Goal: Information Seeking & Learning: Check status

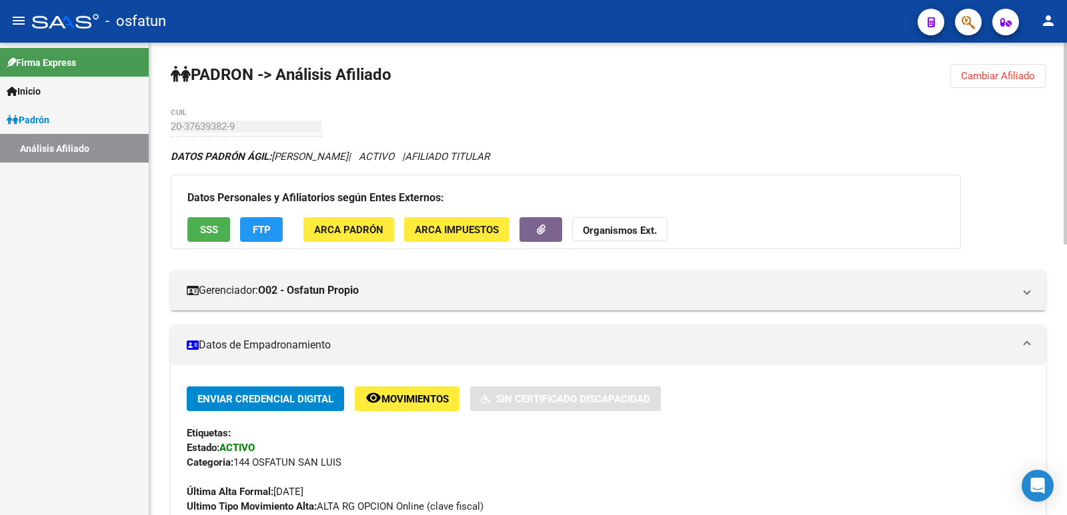
click at [987, 69] on button "Cambiar Afiliado" at bounding box center [997, 76] width 95 height 24
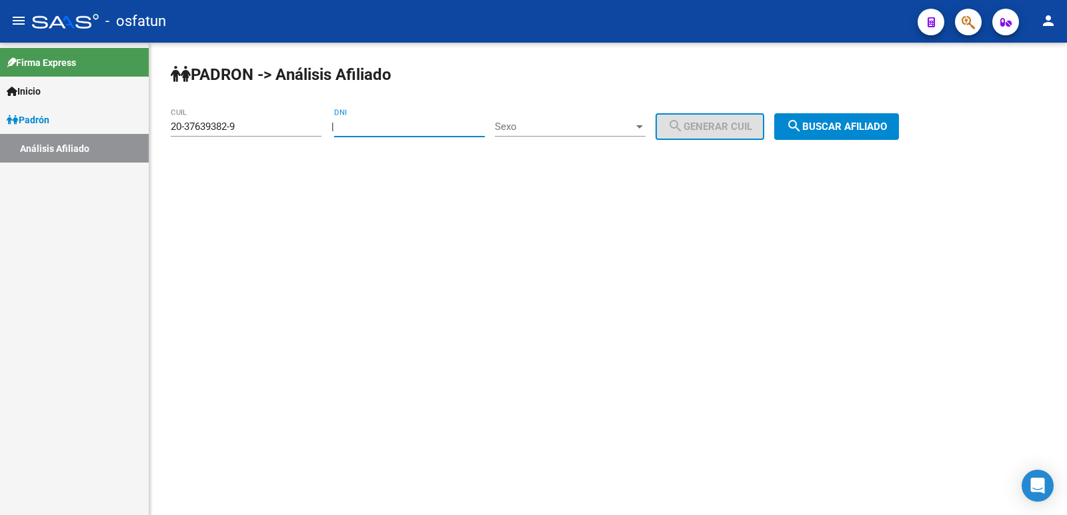
click at [449, 128] on input "DNI" at bounding box center [409, 127] width 151 height 12
paste input "35916891"
type input "35916891"
click at [594, 129] on span "Sexo" at bounding box center [564, 127] width 139 height 12
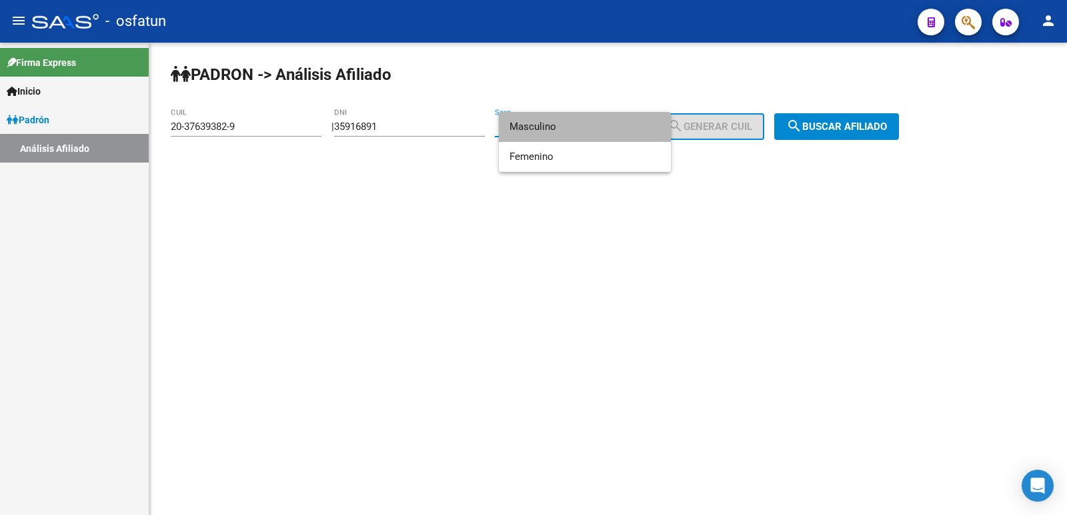
click at [582, 128] on span "Masculino" at bounding box center [584, 127] width 151 height 30
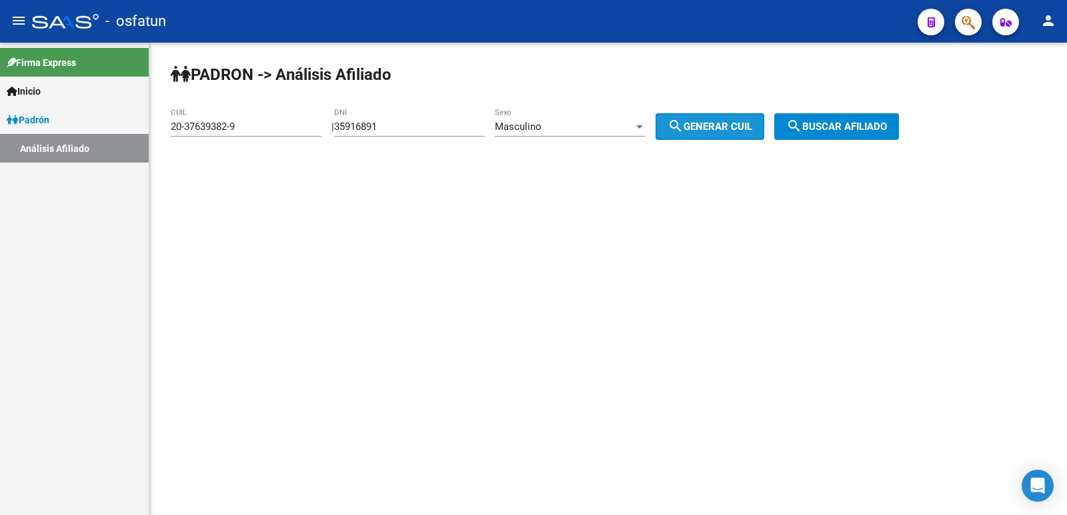
click at [727, 128] on span "search Generar CUIL" at bounding box center [709, 127] width 85 height 12
type input "20-35916891-9"
click at [867, 127] on span "search Buscar afiliado" at bounding box center [836, 127] width 101 height 12
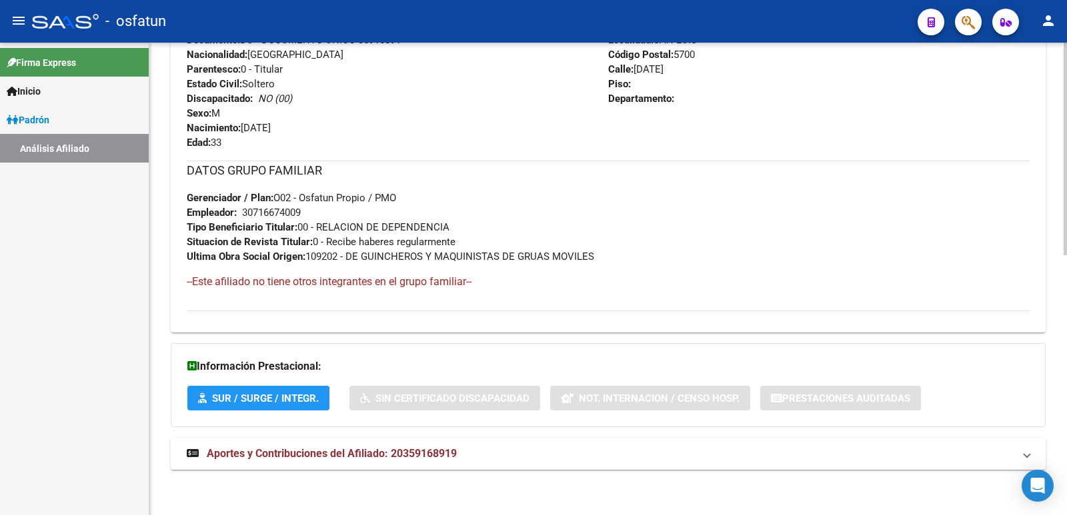
scroll to position [578, 0]
click at [423, 457] on span "Aportes y Contribuciones del Afiliado: 20359168919" at bounding box center [332, 452] width 250 height 13
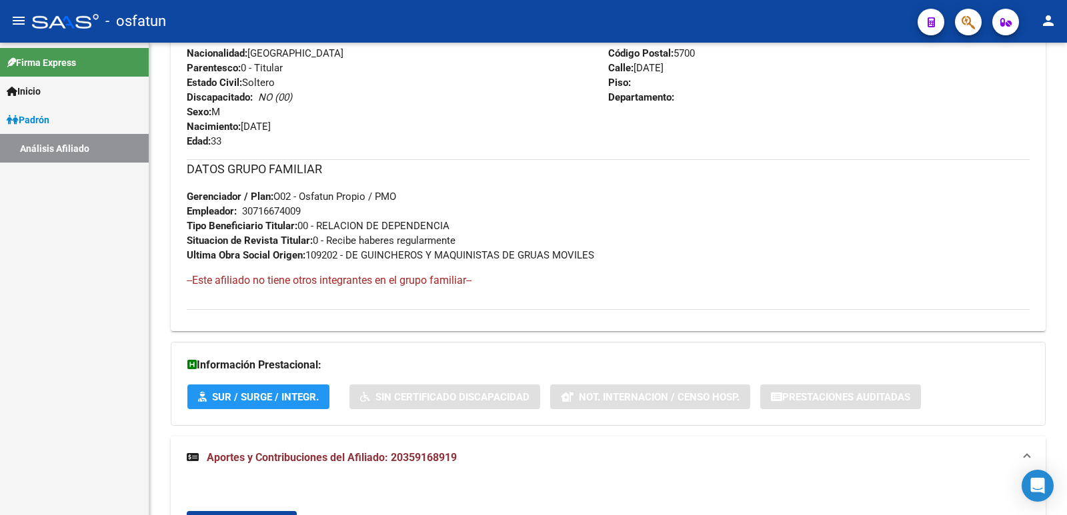
click at [33, 339] on div "Firma Express Inicio Calendario SSS Instructivos Contacto OS Padrón Análisis Af…" at bounding box center [74, 279] width 149 height 473
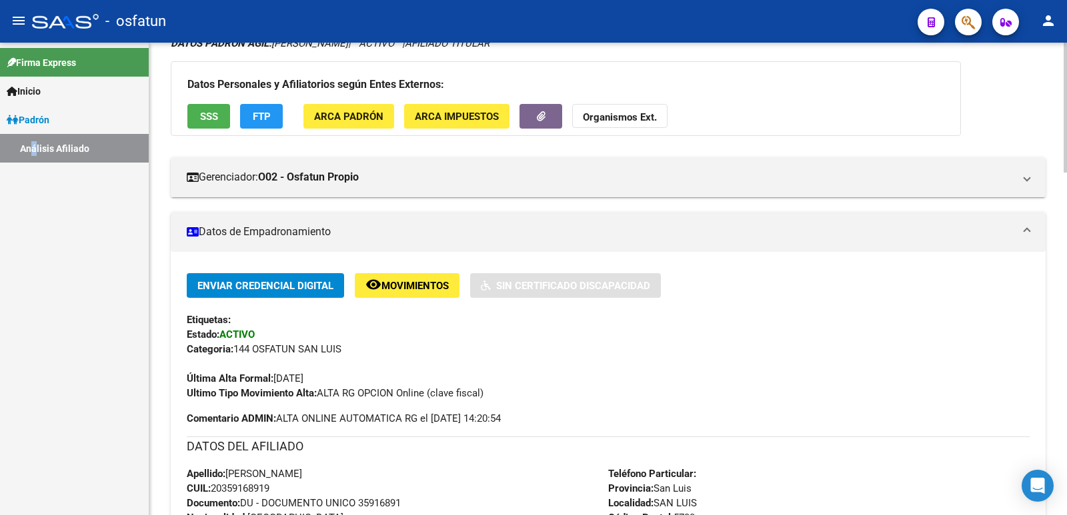
scroll to position [0, 0]
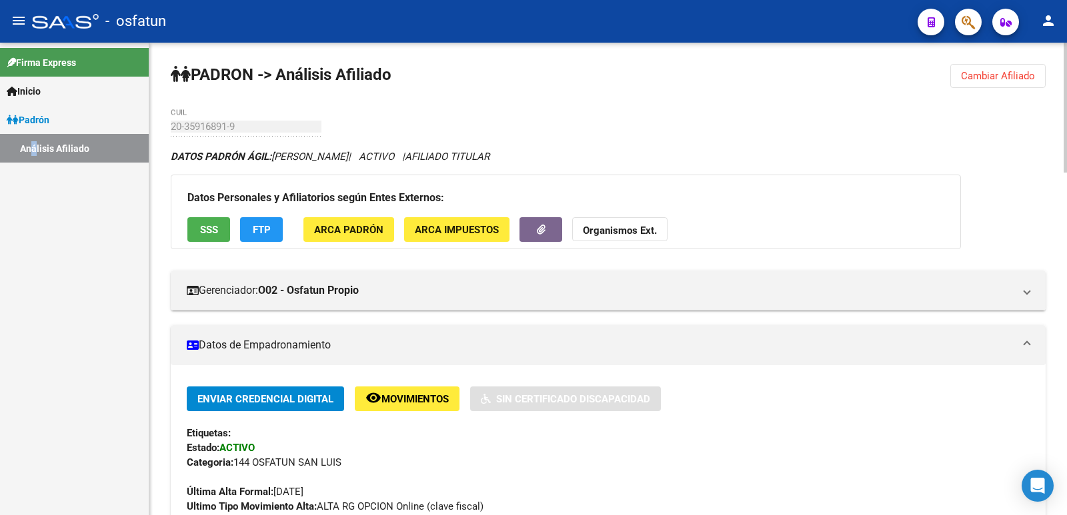
click at [978, 77] on span "Cambiar Afiliado" at bounding box center [998, 76] width 74 height 12
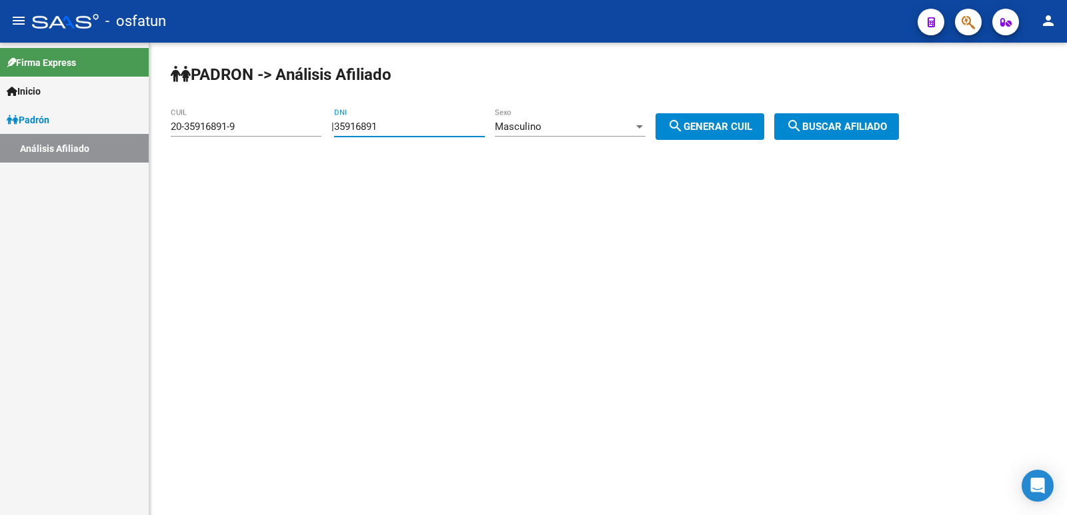
drag, startPoint x: 448, startPoint y: 127, endPoint x: 175, endPoint y: 131, distance: 272.8
click at [175, 131] on app-analisis-afiliado "PADRON -> Análisis Afiliado 20-35916891-9 CUIL | 35916891 DNI Masculino Sexo se…" at bounding box center [540, 127] width 738 height 12
paste input "18577644"
type input "18577644"
click at [519, 115] on div "Masculino Sexo" at bounding box center [570, 122] width 151 height 29
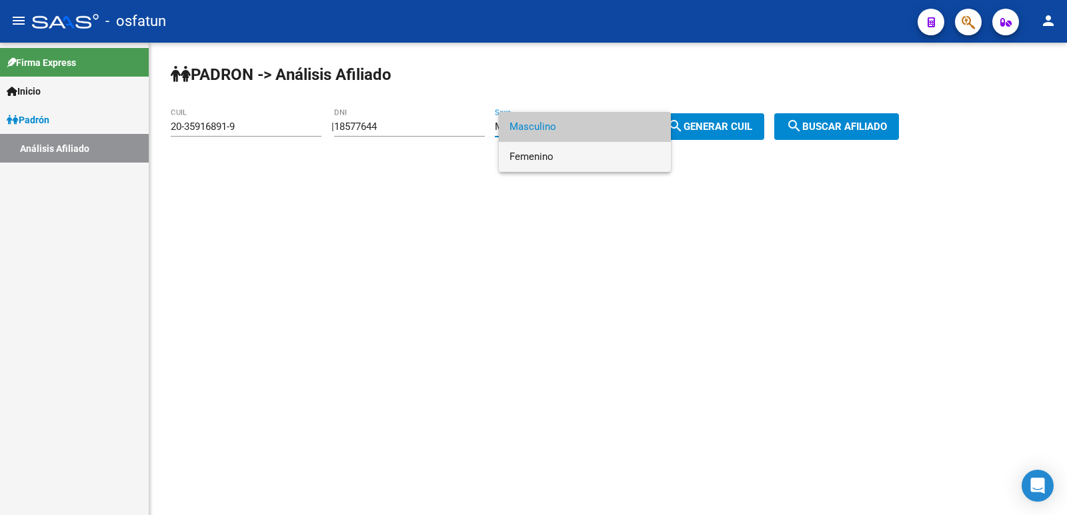
click at [535, 152] on span "Femenino" at bounding box center [584, 157] width 151 height 30
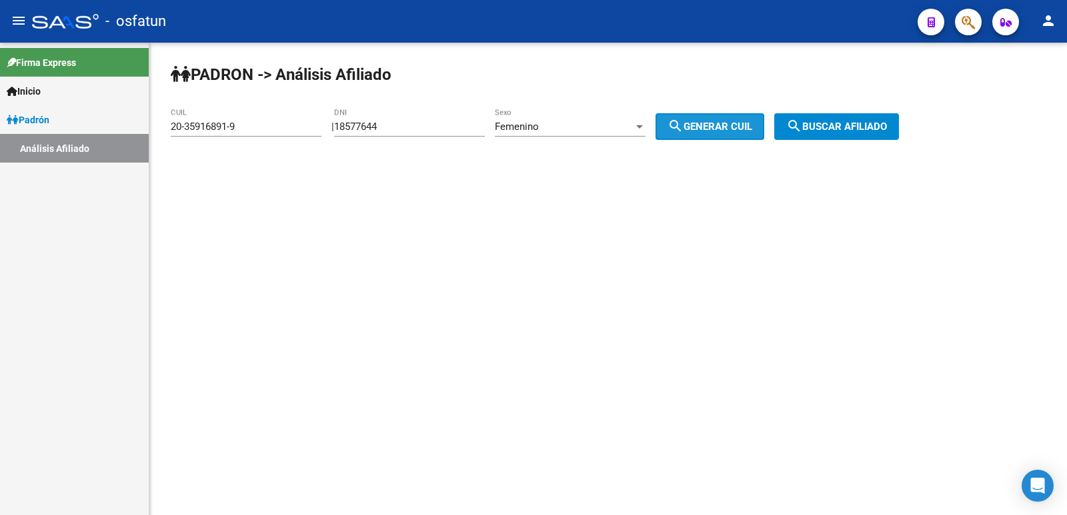
click at [704, 124] on span "search Generar CUIL" at bounding box center [709, 127] width 85 height 12
type input "27-18577644-7"
click at [839, 127] on span "search Buscar afiliado" at bounding box center [836, 127] width 101 height 12
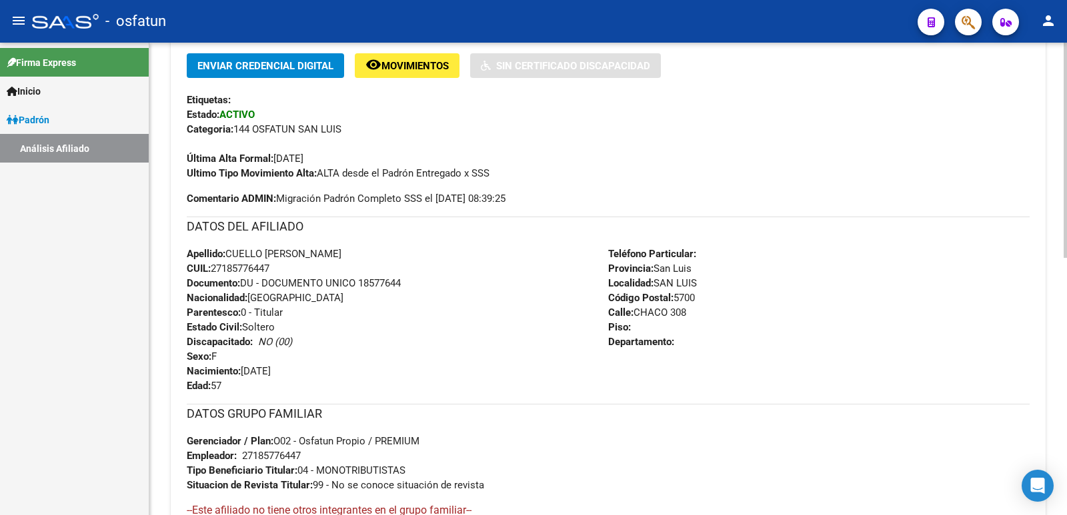
scroll to position [563, 0]
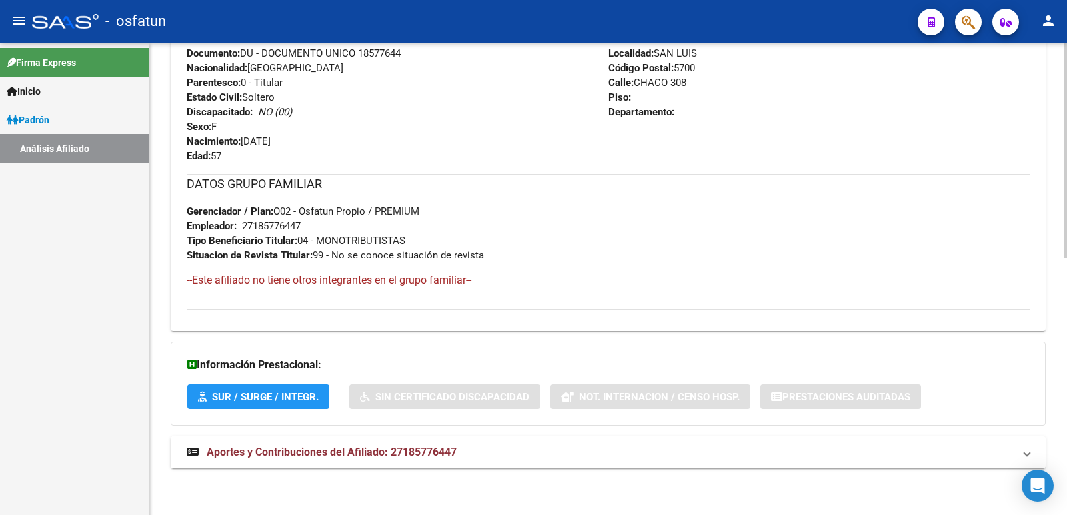
click at [399, 446] on span "Aportes y Contribuciones del Afiliado: 27185776447" at bounding box center [332, 452] width 250 height 13
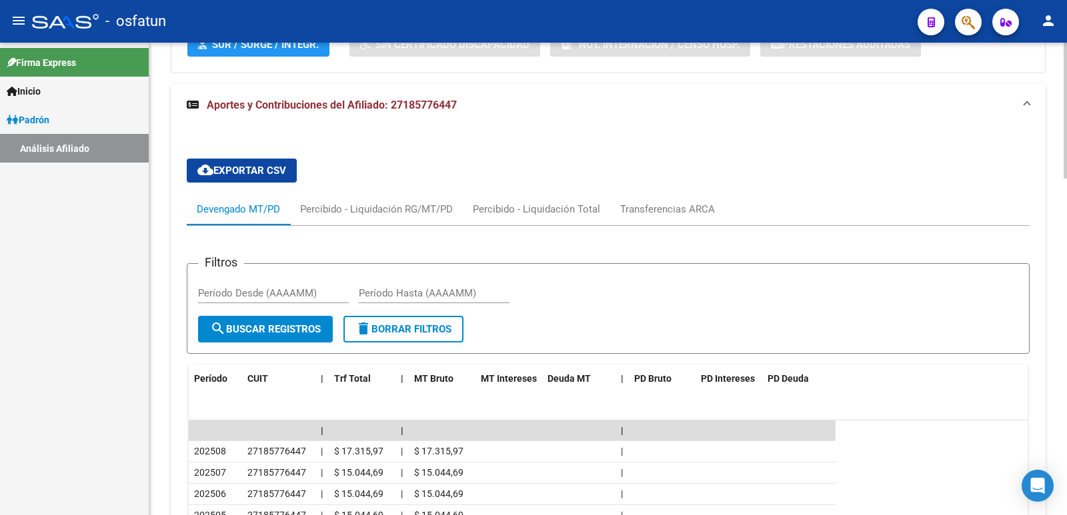
scroll to position [1171, 0]
